Goal: Entertainment & Leisure: Consume media (video, audio)

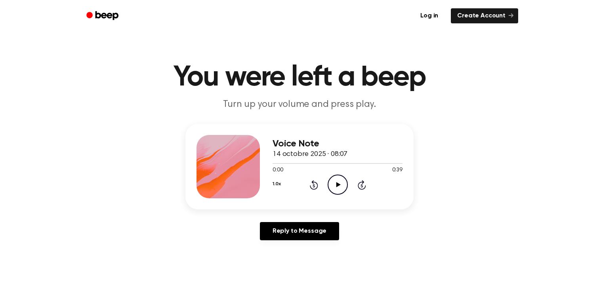
click at [336, 181] on icon "Play Audio" at bounding box center [338, 185] width 20 height 20
click at [336, 181] on icon "Pause Audio" at bounding box center [338, 185] width 20 height 20
drag, startPoint x: 274, startPoint y: 166, endPoint x: 265, endPoint y: 165, distance: 8.8
click at [264, 165] on div "Voice Note 14 octobre 2025 · 08:07 0:05 0:39 Your browser does not support the …" at bounding box center [299, 167] width 228 height 86
drag, startPoint x: 289, startPoint y: 166, endPoint x: 265, endPoint y: 164, distance: 24.2
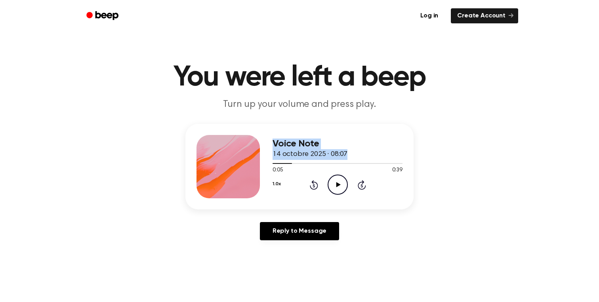
click at [265, 164] on div "Voice Note 14 octobre 2025 · 08:07 0:05 0:39 Your browser does not support the …" at bounding box center [299, 167] width 228 height 86
click at [288, 166] on span at bounding box center [289, 163] width 6 height 6
drag, startPoint x: 288, startPoint y: 166, endPoint x: 271, endPoint y: 164, distance: 17.5
click at [271, 164] on div "Voice Note 14 octobre 2025 · 08:07 0:04 0:39 Your browser does not support the …" at bounding box center [299, 167] width 228 height 86
drag, startPoint x: 283, startPoint y: 164, endPoint x: 278, endPoint y: 164, distance: 5.2
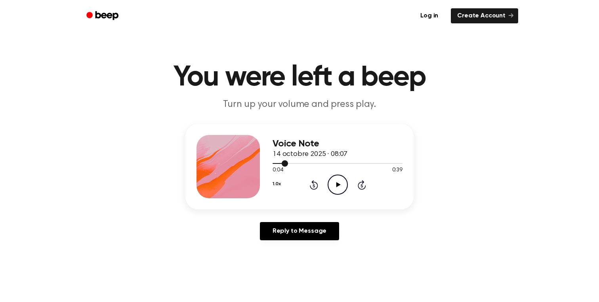
click at [278, 164] on div at bounding box center [280, 163] width 15 height 1
click at [272, 163] on span at bounding box center [275, 163] width 6 height 6
click at [333, 181] on icon "Play Audio" at bounding box center [338, 185] width 20 height 20
